Goal: Information Seeking & Learning: Learn about a topic

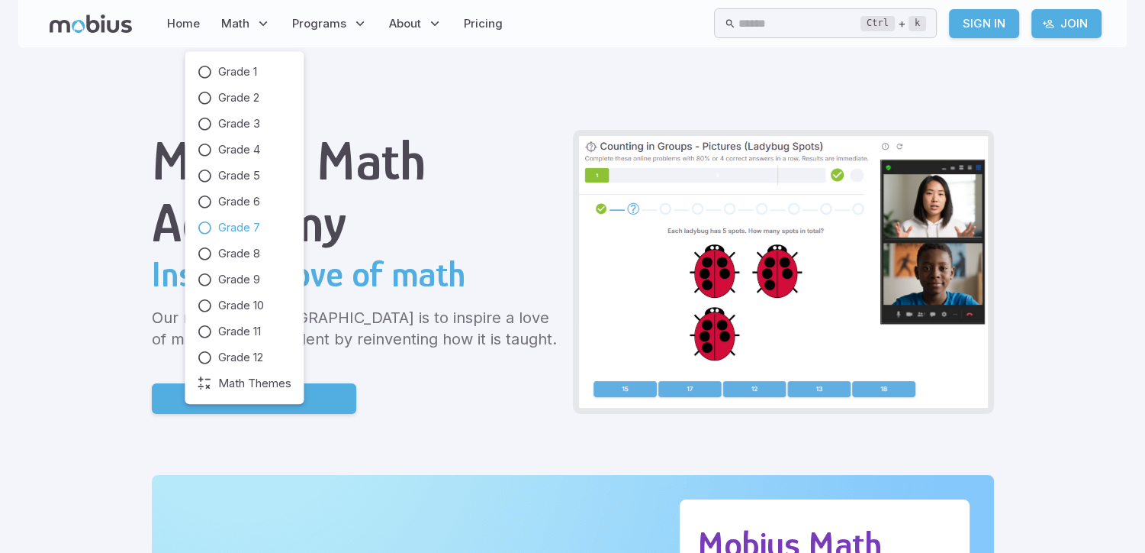
click at [240, 227] on span "Grade 7" at bounding box center [239, 227] width 42 height 17
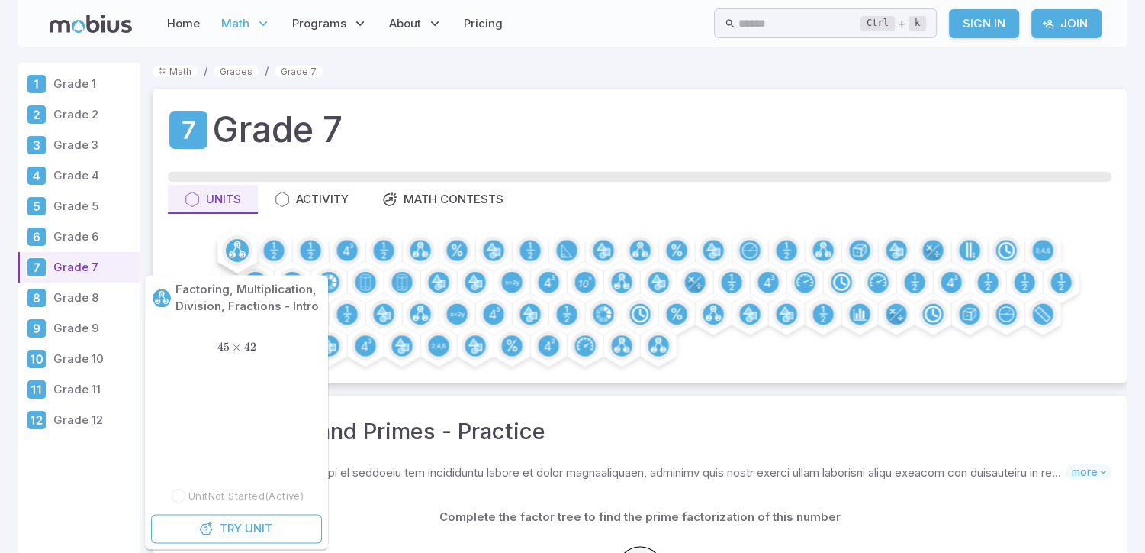
click at [234, 251] on circle at bounding box center [237, 250] width 23 height 23
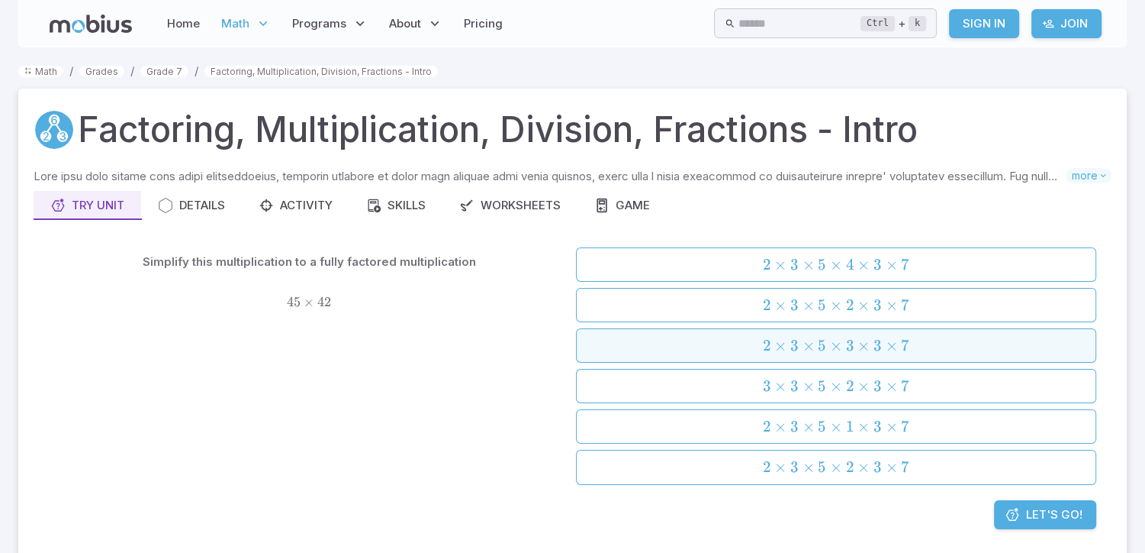
click at [839, 346] on span "×" at bounding box center [836, 345] width 12 height 19
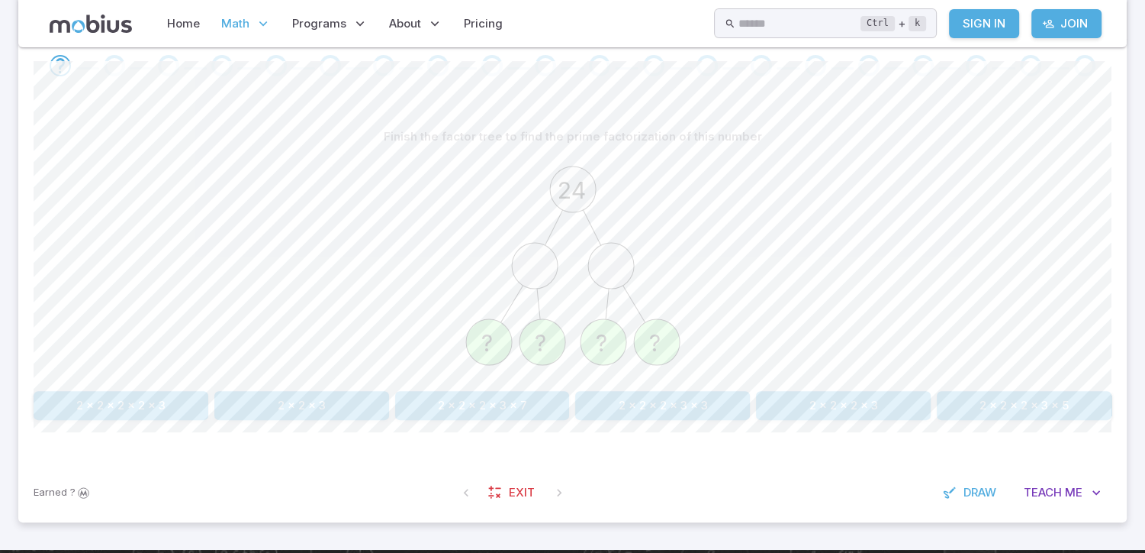
scroll to position [327, 0]
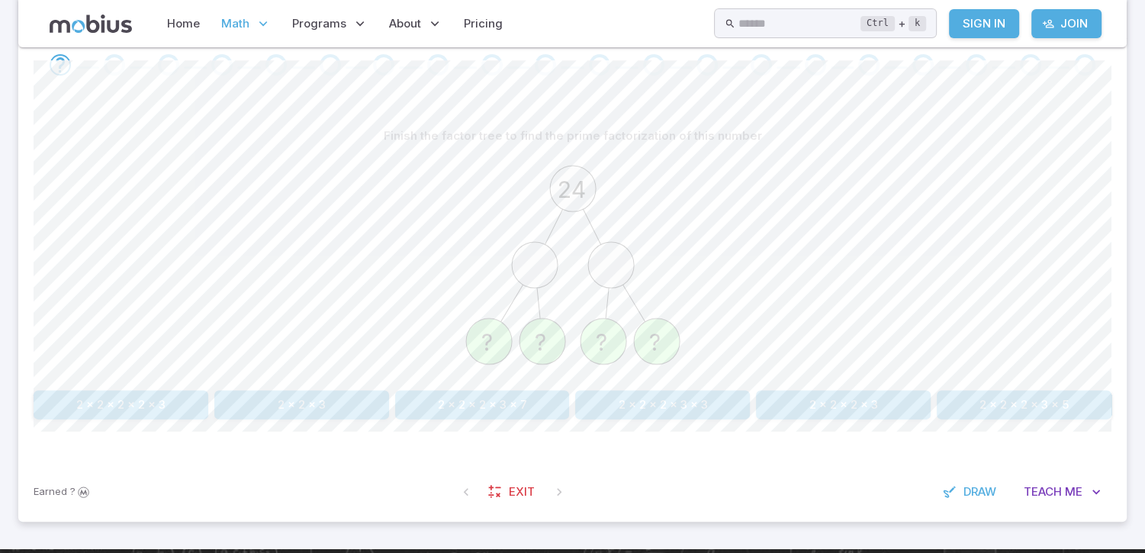
click at [704, 411] on button "2 x 2 x 2 x 3 x 3" at bounding box center [662, 404] width 175 height 29
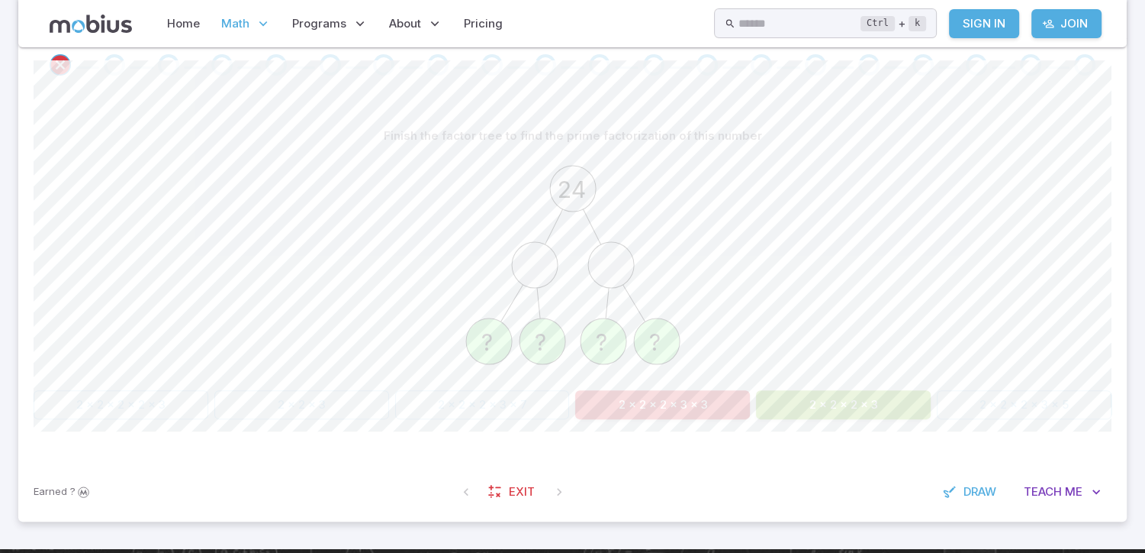
click at [726, 437] on div "Finish the factor tree to find the prime factorization of this number 24 ? ? ? …" at bounding box center [573, 276] width 1078 height 371
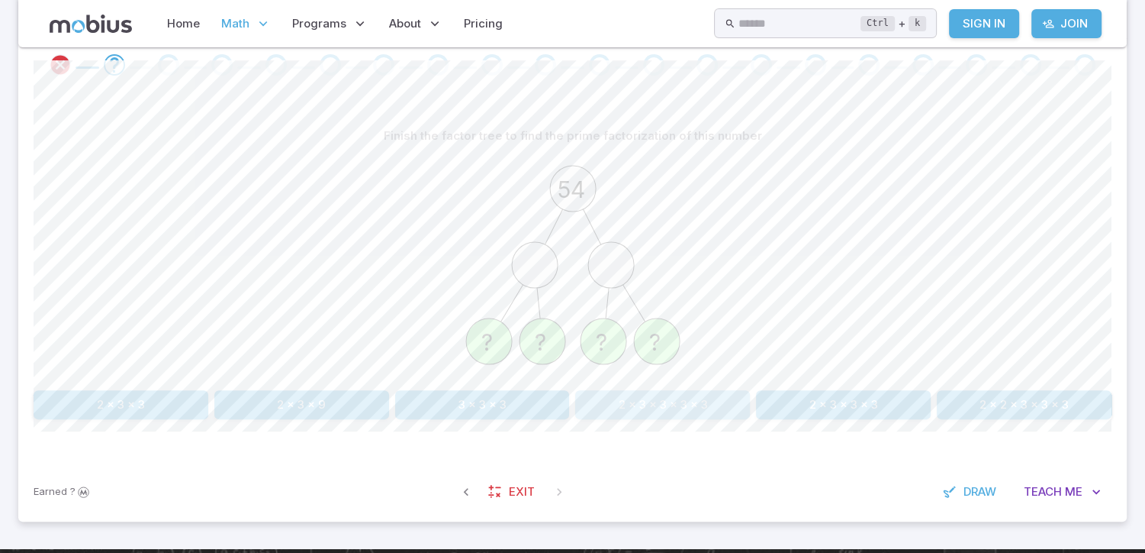
click at [702, 396] on button "2 x 3 x 3 x 3 x 3" at bounding box center [662, 404] width 175 height 29
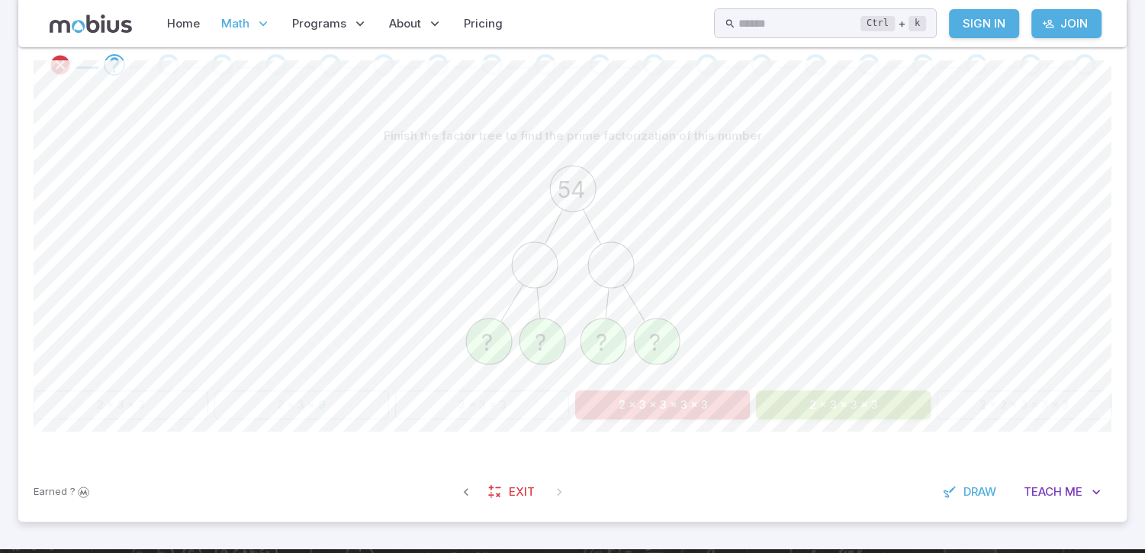
click at [706, 438] on div "Finish the factor tree to find the prime factorization of this number 54 ? ? ? …" at bounding box center [573, 276] width 1078 height 371
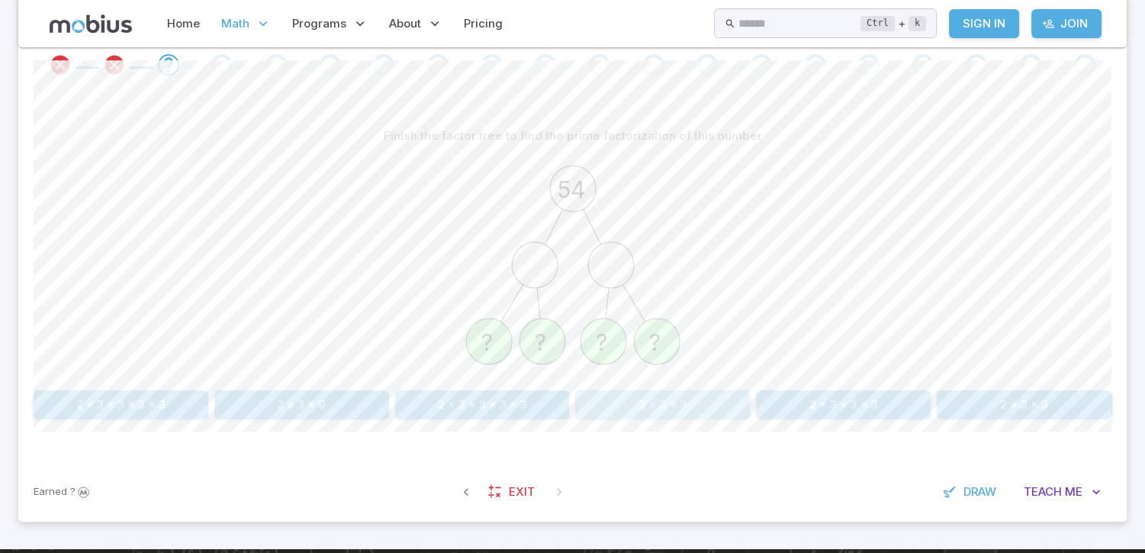
click at [695, 406] on button "3 x 3 x 3" at bounding box center [662, 404] width 175 height 29
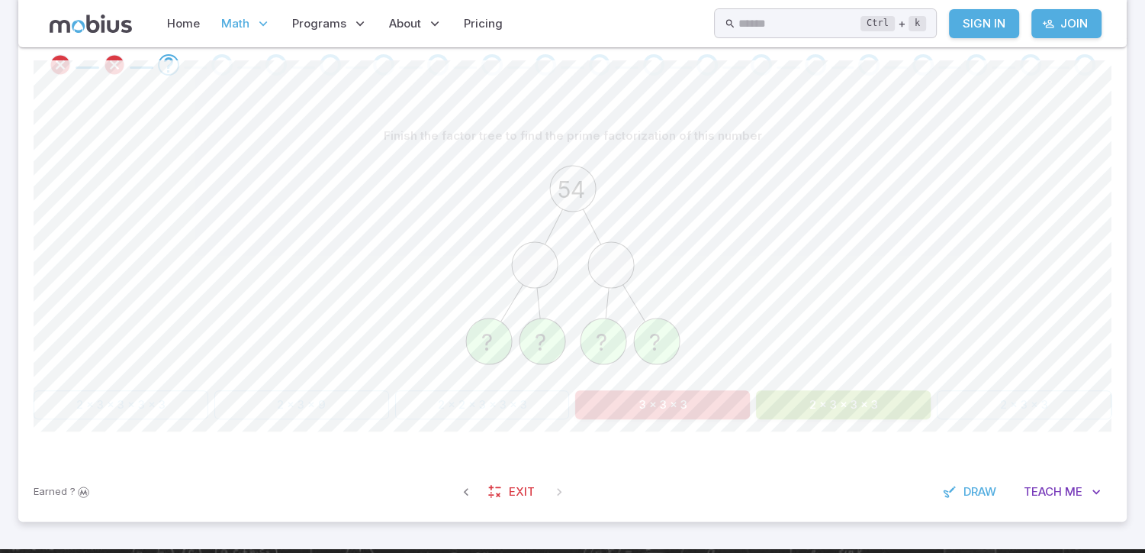
click at [695, 406] on button "3 x 3 x 3" at bounding box center [662, 404] width 175 height 29
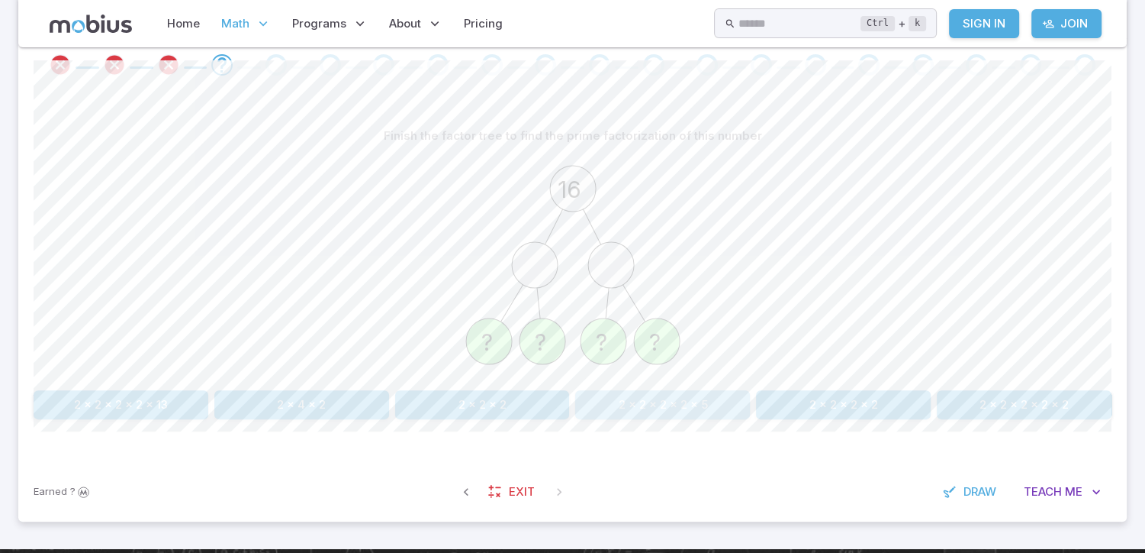
click at [695, 406] on button "2 x 2 x 2 x 2 x 5" at bounding box center [662, 404] width 175 height 29
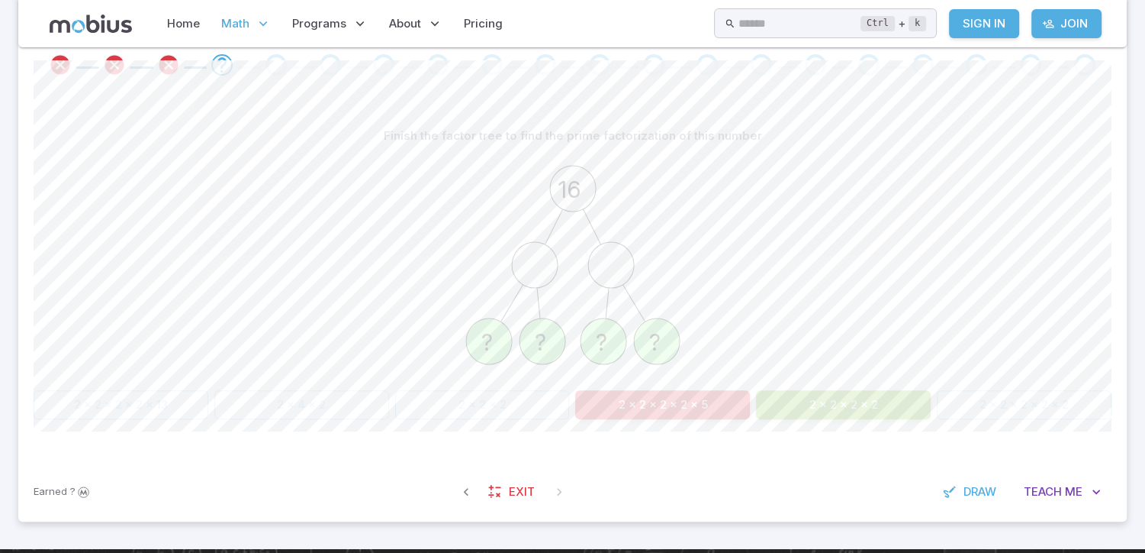
click at [699, 401] on button "2 x 2 x 2 x 2 x 5" at bounding box center [662, 404] width 175 height 29
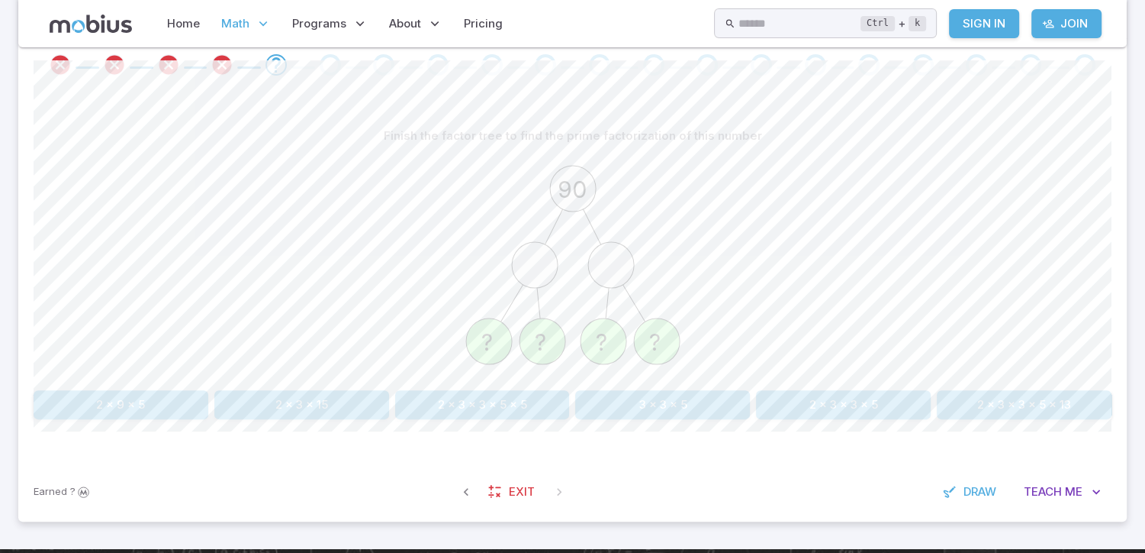
click at [699, 401] on button "3 x 3 x 5" at bounding box center [662, 404] width 175 height 29
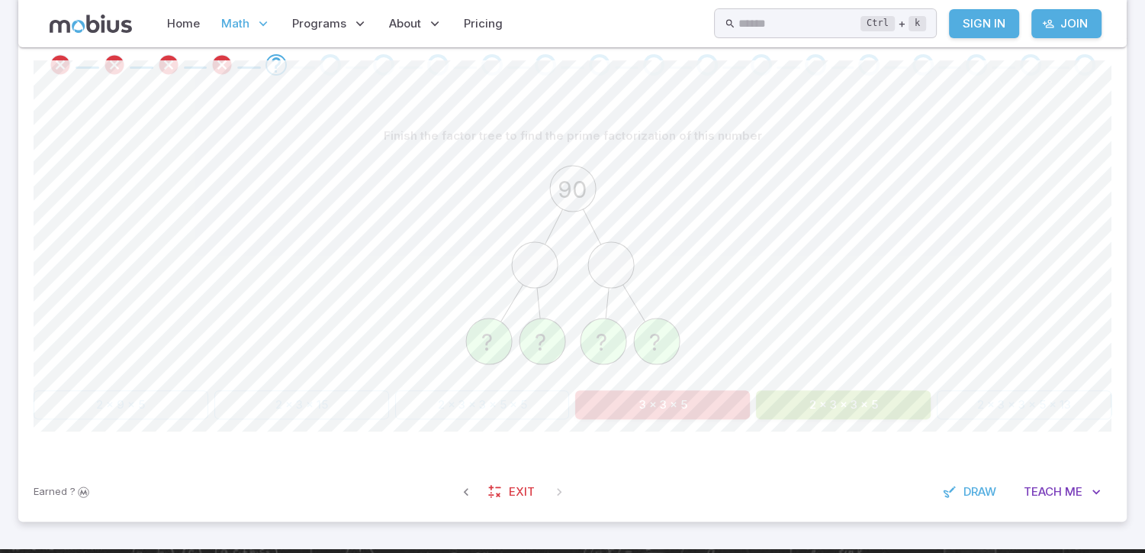
click at [699, 401] on button "3 x 3 x 5" at bounding box center [662, 404] width 175 height 29
click at [702, 406] on button "3 x 3 x 5" at bounding box center [662, 404] width 175 height 29
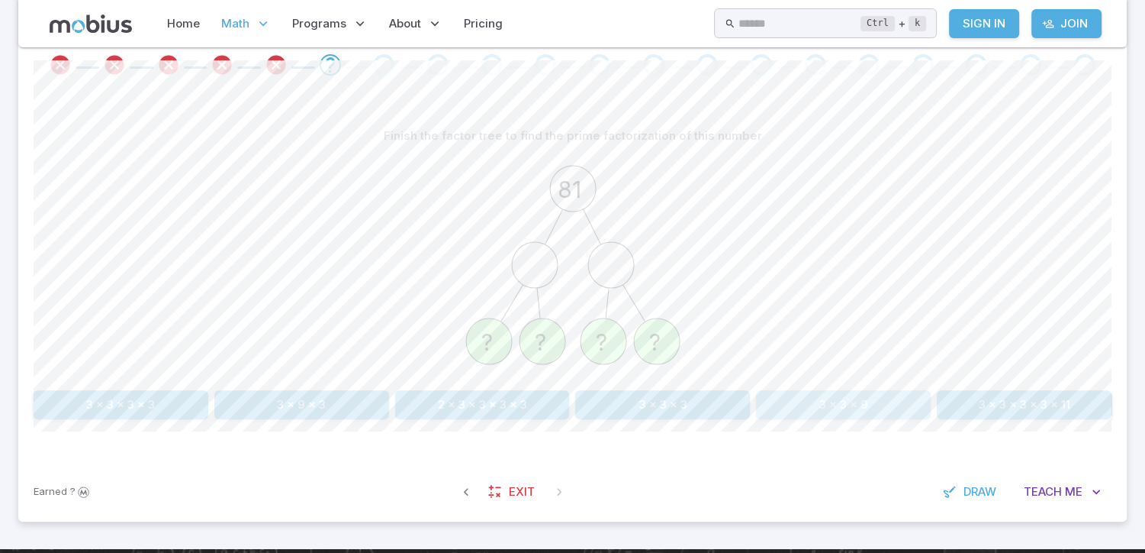
drag, startPoint x: 702, startPoint y: 406, endPoint x: 769, endPoint y: 413, distance: 67.5
click at [769, 413] on button "3 x 3 x 9" at bounding box center [843, 404] width 175 height 29
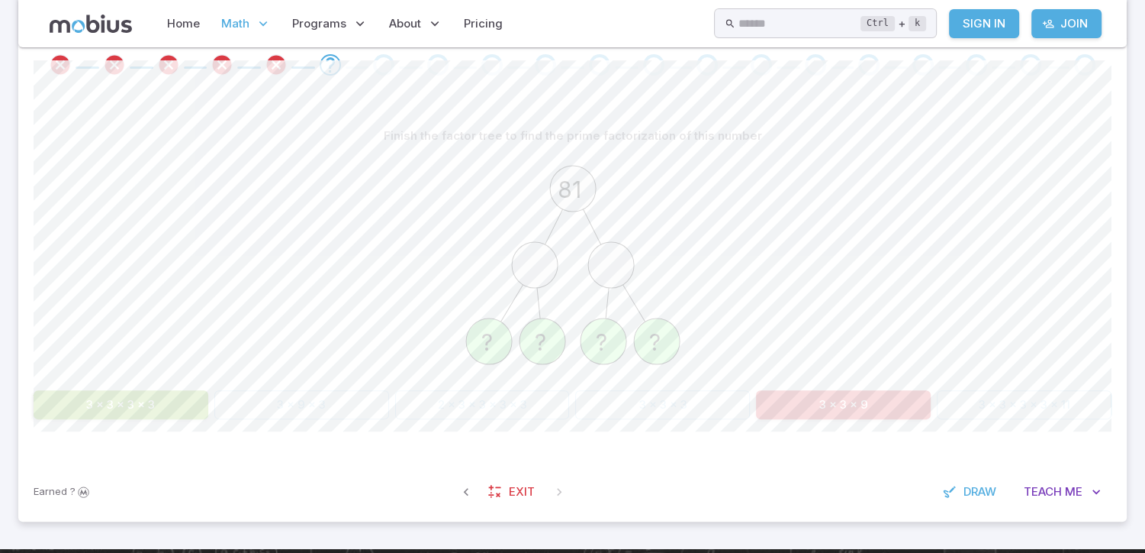
click at [767, 413] on button "3 x 3 x 9" at bounding box center [843, 404] width 175 height 29
click at [756, 406] on button "3 x 3 x 9" at bounding box center [843, 404] width 175 height 29
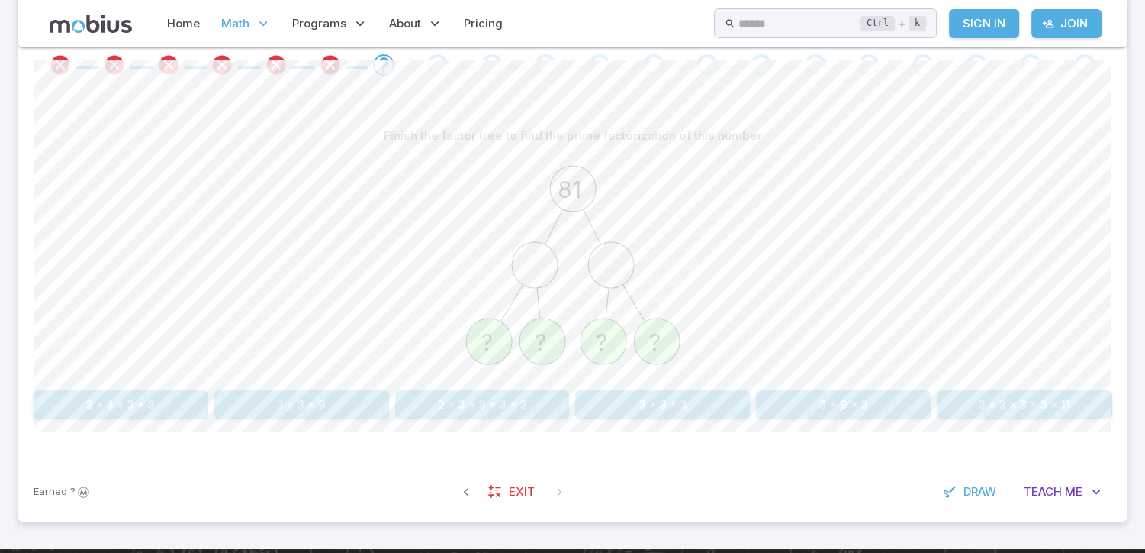
click at [756, 406] on button "3 x 9 x 3" at bounding box center [843, 404] width 175 height 29
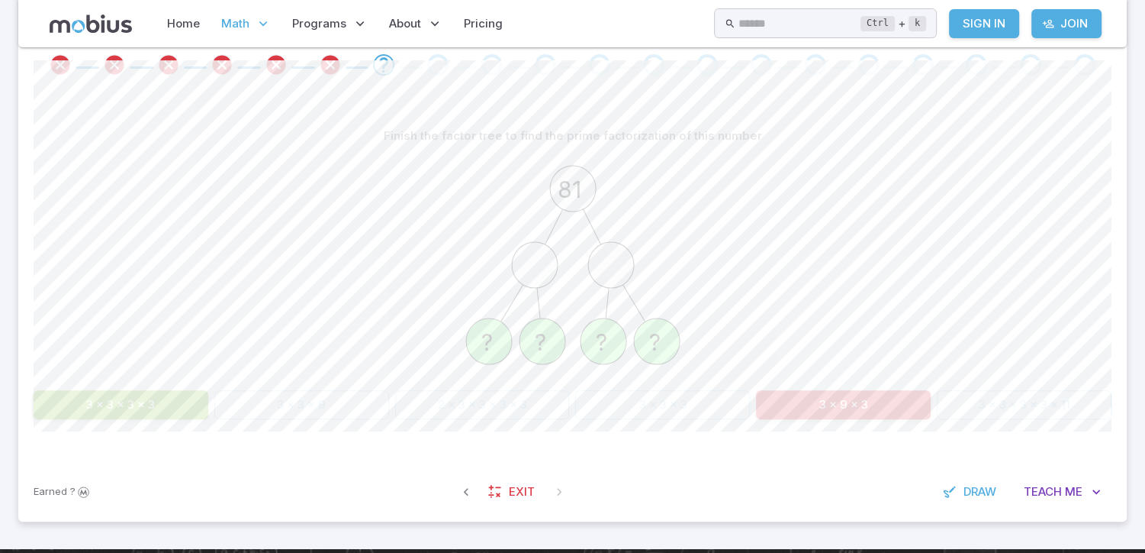
click at [744, 404] on div "3 x 3 x 3 x 3 3 x 3 x 9 2 x 3 x 3 x 3 x 3 3 x 3 x 3 3 x 9 x 3 3 x 3 x 3 x 3 x 11" at bounding box center [573, 404] width 1078 height 29
click at [747, 405] on div "3 x 3 x 3 x 3 3 x 3 x 9 2 x 3 x 3 x 3 x 3 3 x 3 x 3 3 x 9 x 3 3 x 3 x 3 x 3 x 11" at bounding box center [573, 404] width 1078 height 29
click at [764, 405] on button "3 x 9 x 3" at bounding box center [843, 404] width 175 height 29
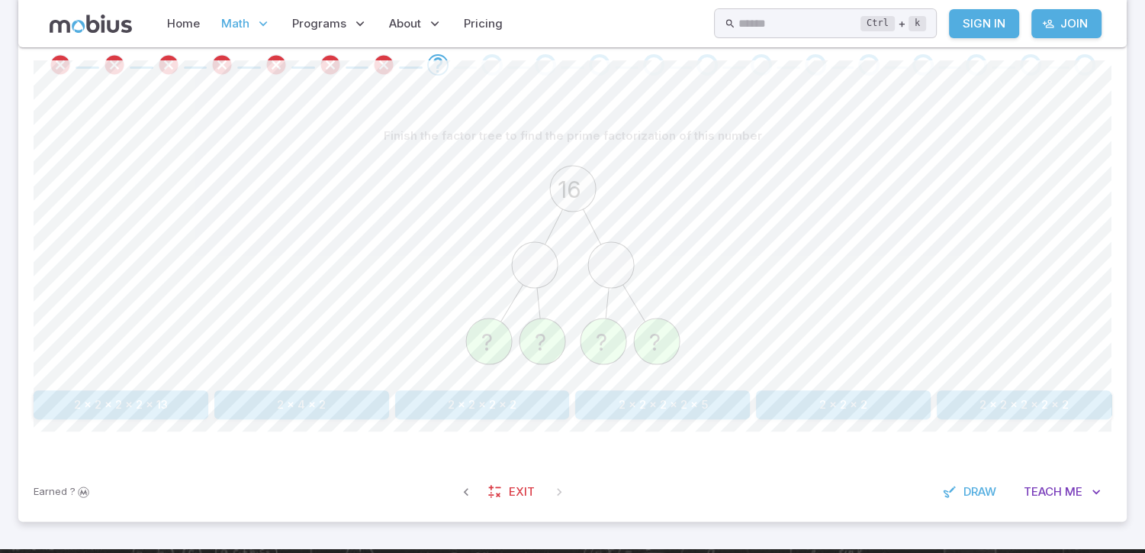
click at [757, 411] on button "2 x 2 x 2" at bounding box center [843, 404] width 175 height 29
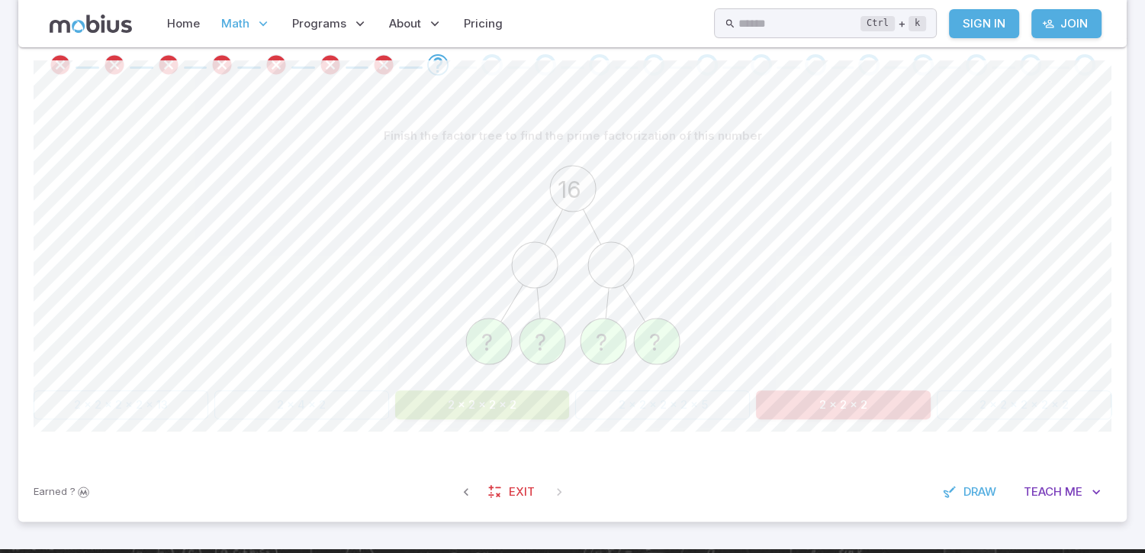
click at [485, 406] on button "2 x 2 x 2 x 2" at bounding box center [482, 404] width 175 height 29
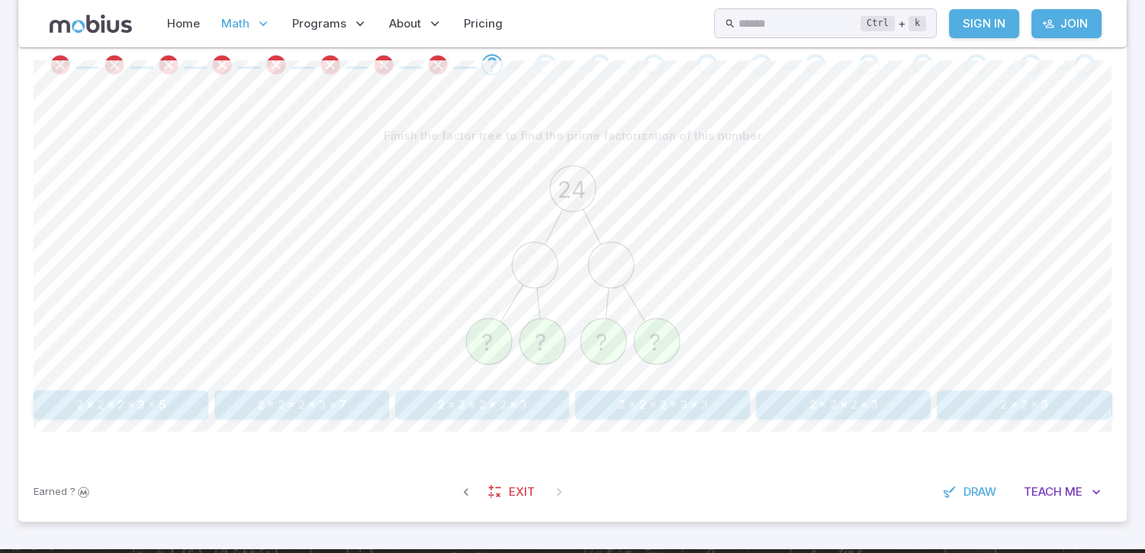
click at [485, 406] on button "2 x 2 x 2 x 2 x 3" at bounding box center [482, 404] width 175 height 29
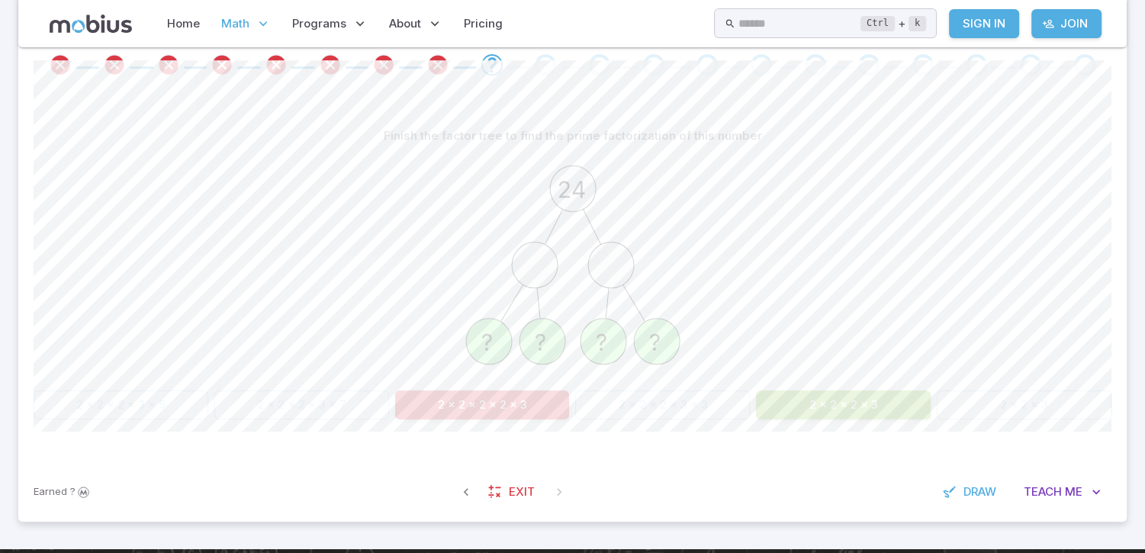
click at [485, 406] on button "2 x 2 x 2 x 2 x 3" at bounding box center [482, 404] width 175 height 29
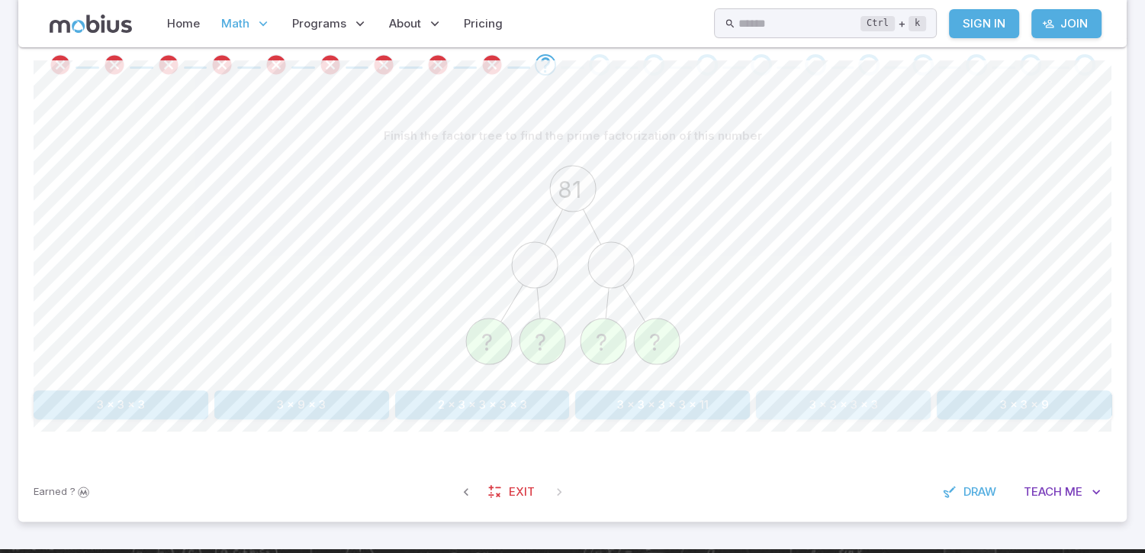
drag, startPoint x: 485, startPoint y: 406, endPoint x: 792, endPoint y: 411, distance: 306.8
click at [792, 411] on button "3 x 3 x 3 x 3" at bounding box center [843, 404] width 175 height 29
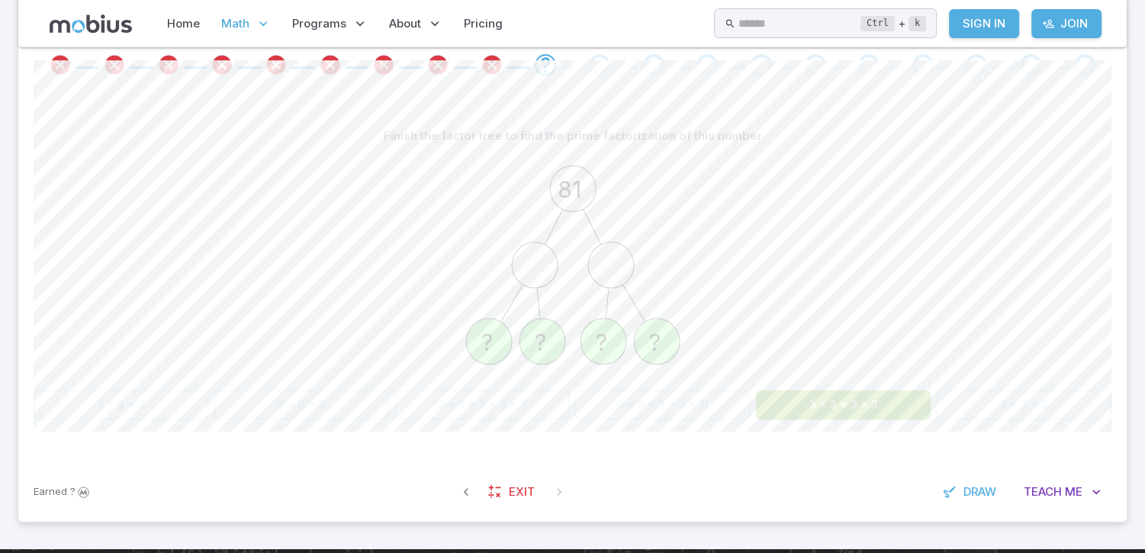
click at [712, 304] on div "81 ? ? ? ?" at bounding box center [573, 267] width 1078 height 234
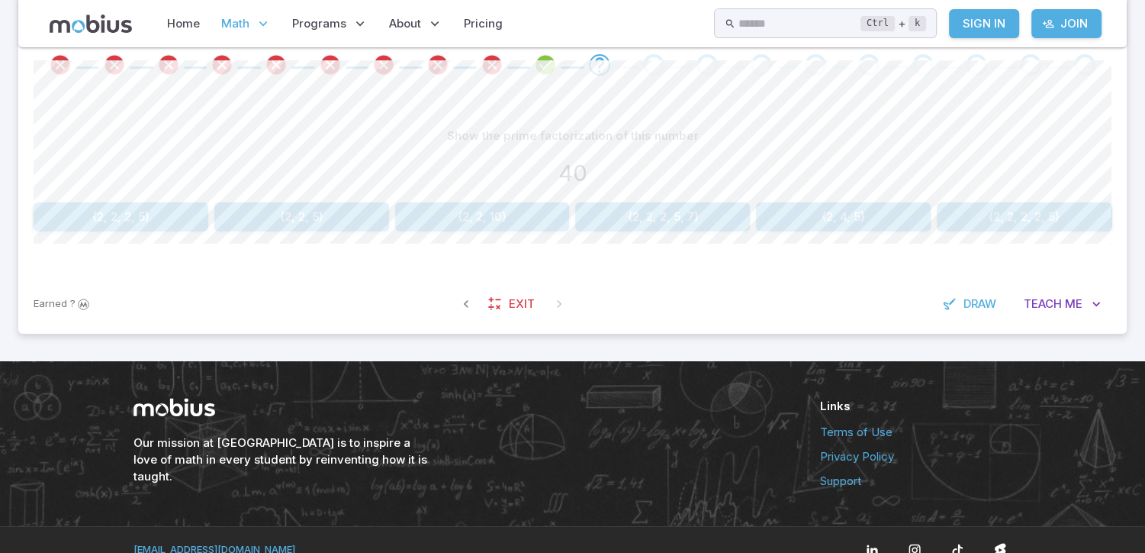
click at [611, 207] on button "{2, 2, 2, 5, 7}" at bounding box center [662, 216] width 175 height 29
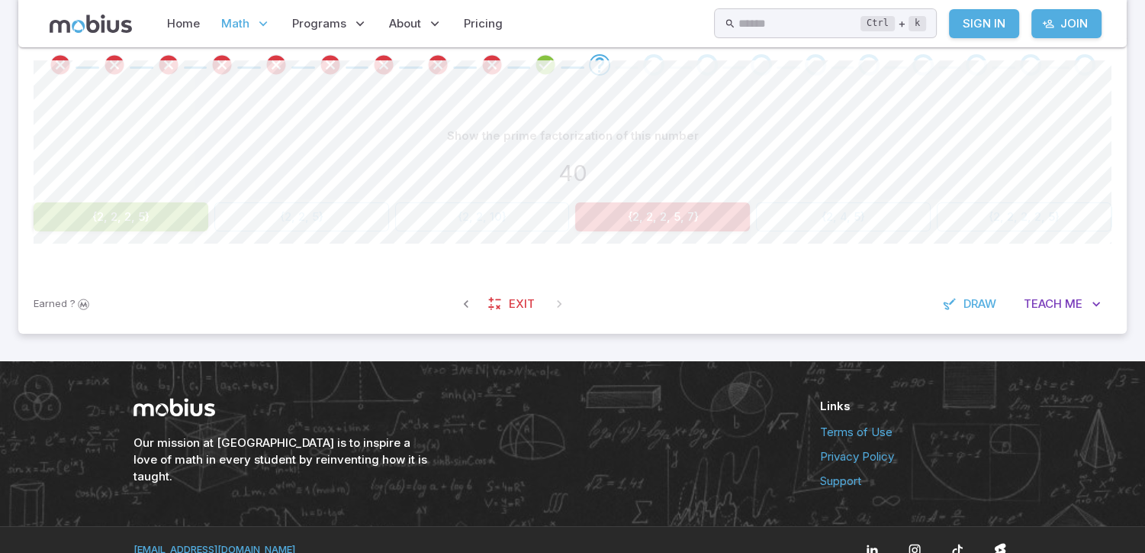
click at [611, 213] on button "{2, 2, 2, 5, 7}" at bounding box center [662, 216] width 175 height 29
